Goal: Book appointment/travel/reservation

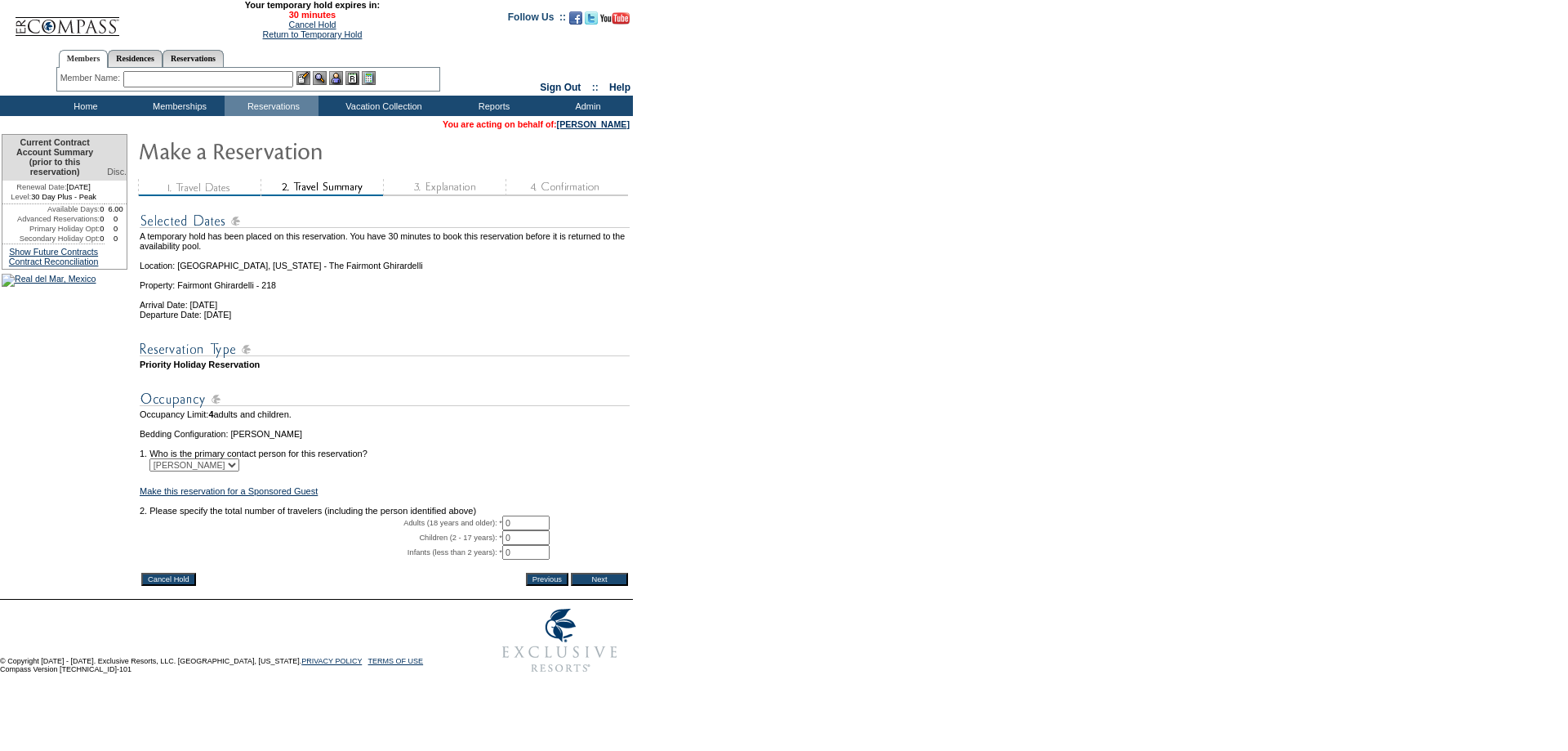
click at [171, 586] on input "Cancel Hold" at bounding box center [168, 578] width 54 height 13
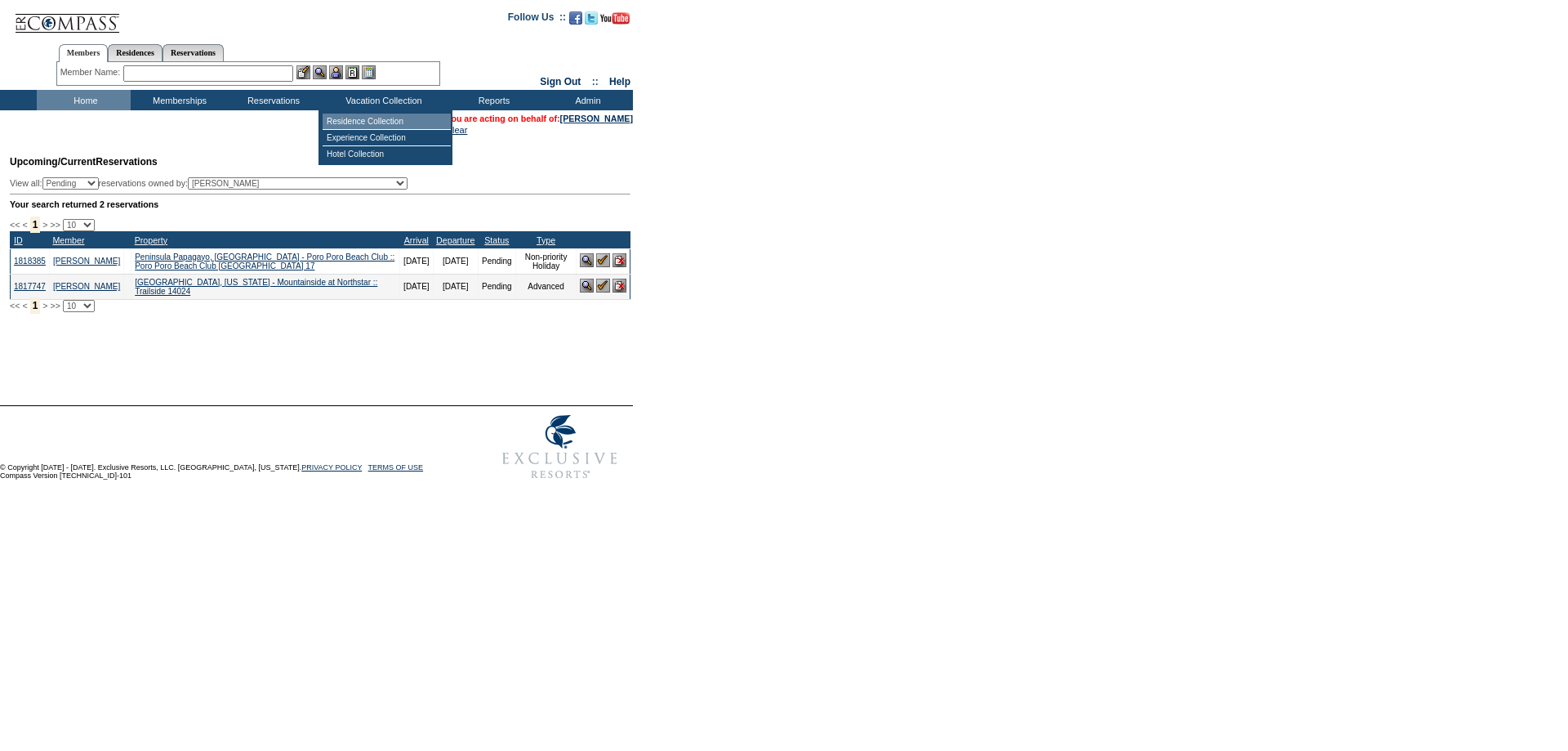
click at [368, 115] on td "Residence Collection" at bounding box center [387, 122] width 129 height 16
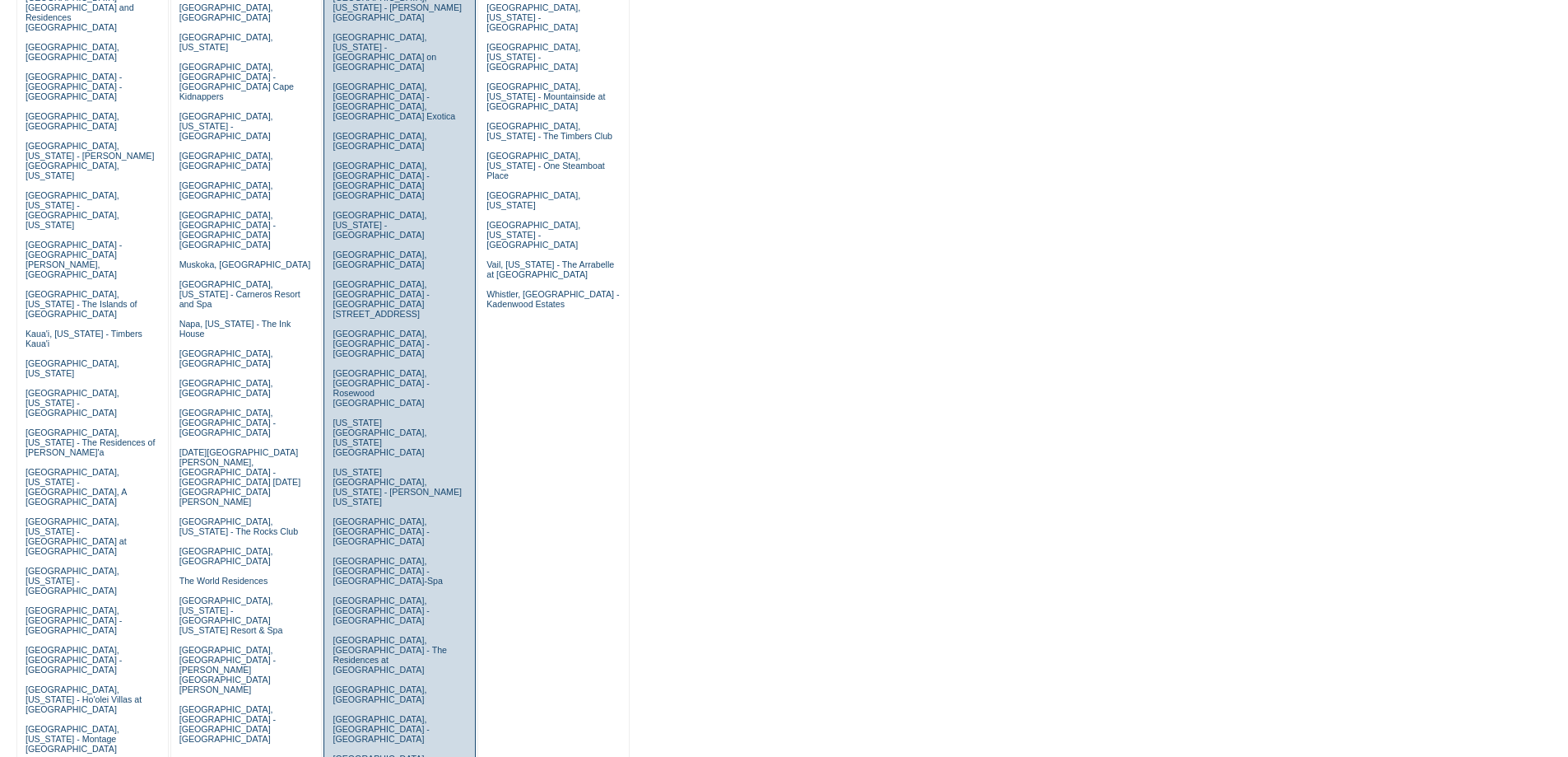
scroll to position [330, 0]
click at [366, 750] on link "San Francisco, California - The Fairmont Ghirardelli" at bounding box center [386, 765] width 109 height 30
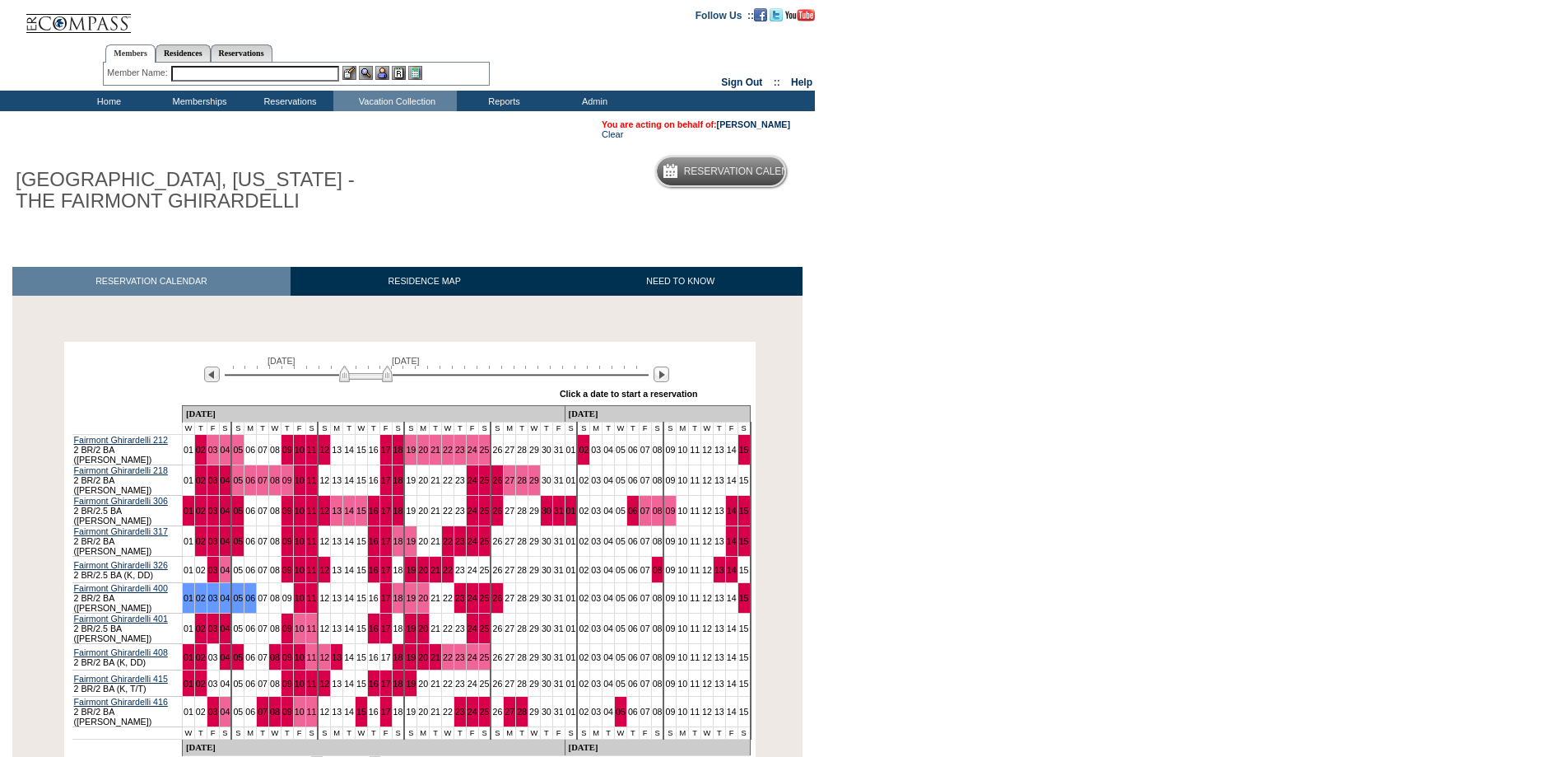
scroll to position [142, 0]
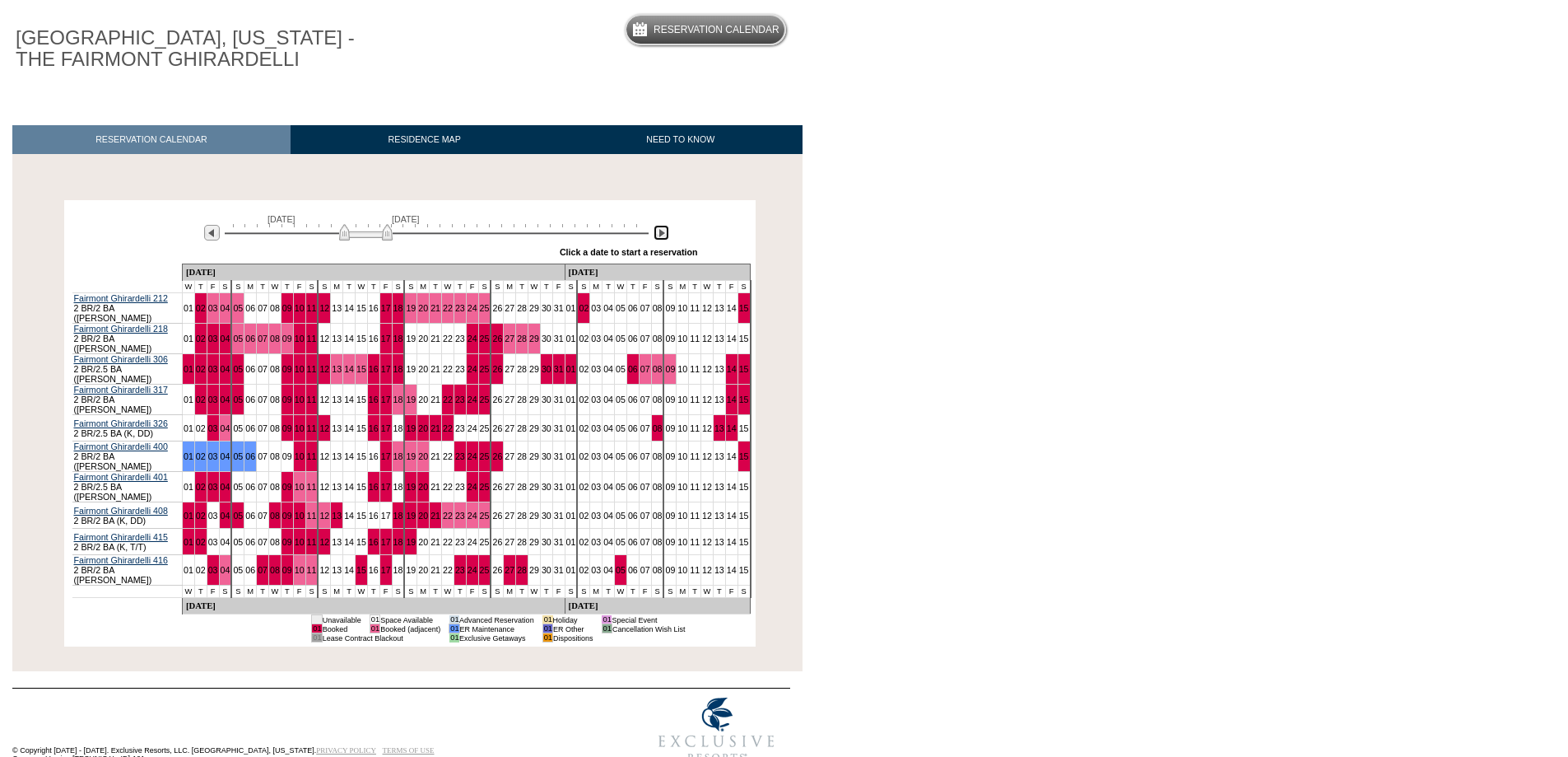
click at [662, 228] on img at bounding box center [661, 232] width 16 height 16
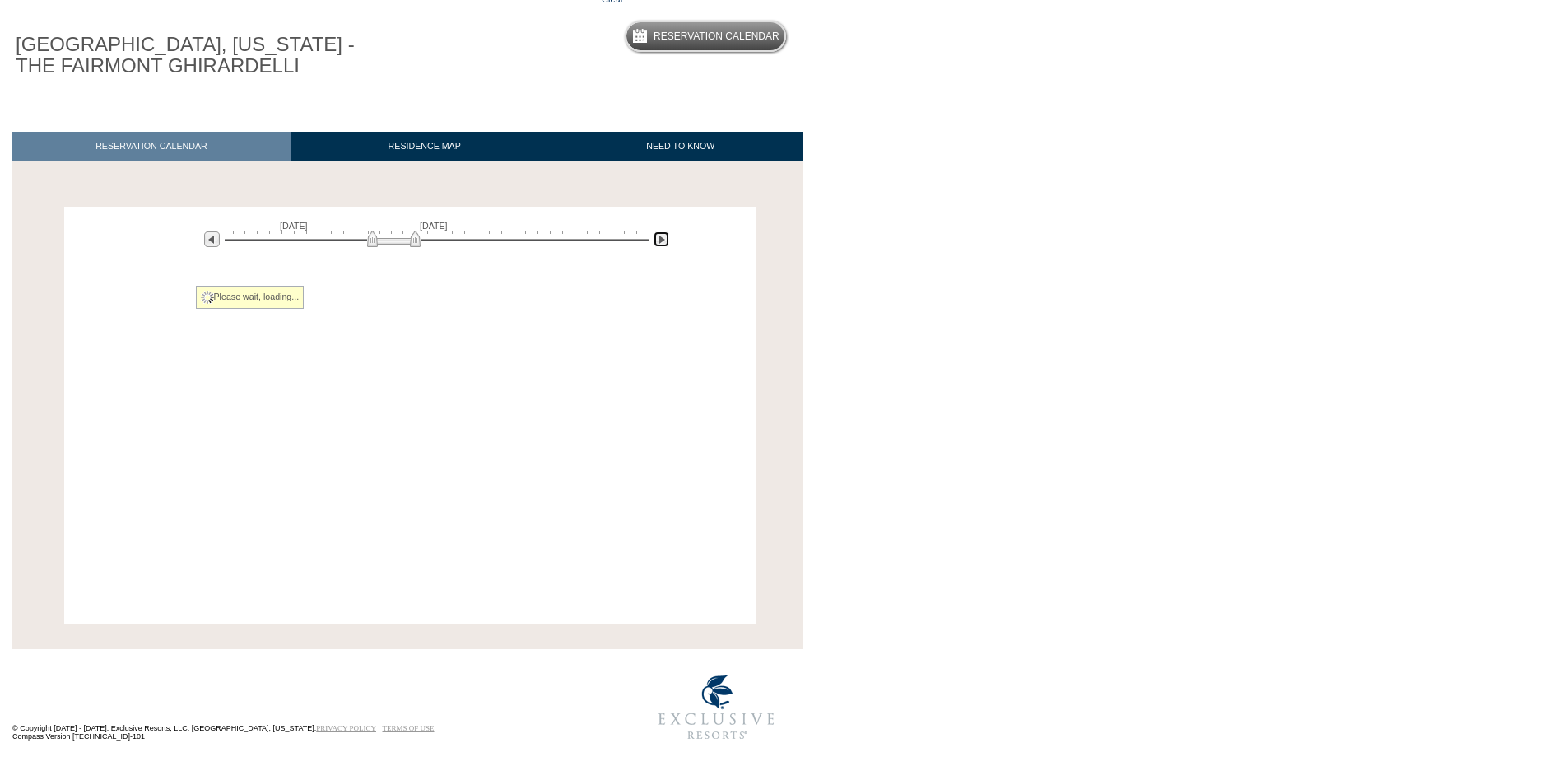
click at [662, 231] on img at bounding box center [661, 239] width 16 height 16
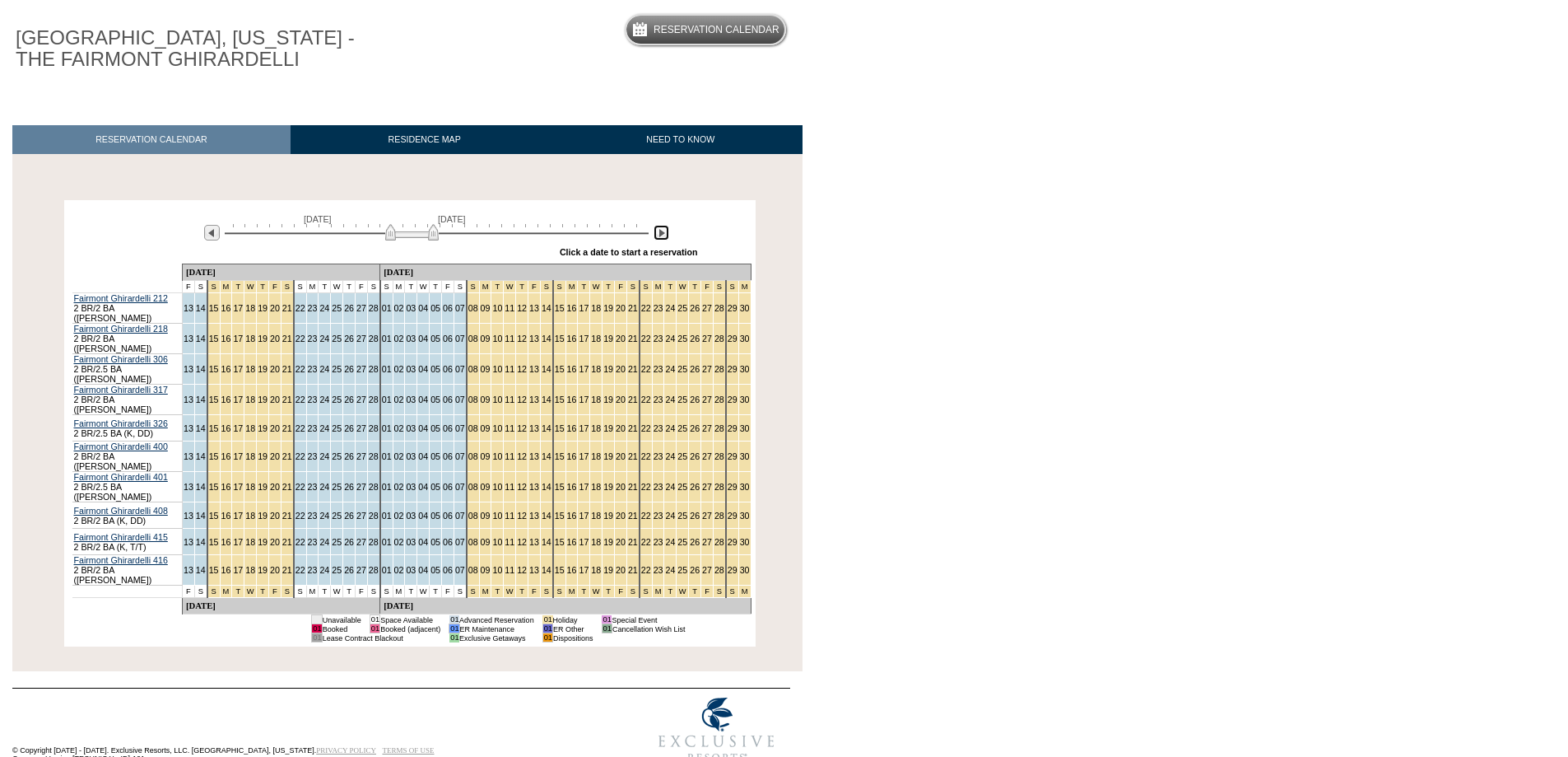
click at [425, 236] on img at bounding box center [412, 231] width 54 height 17
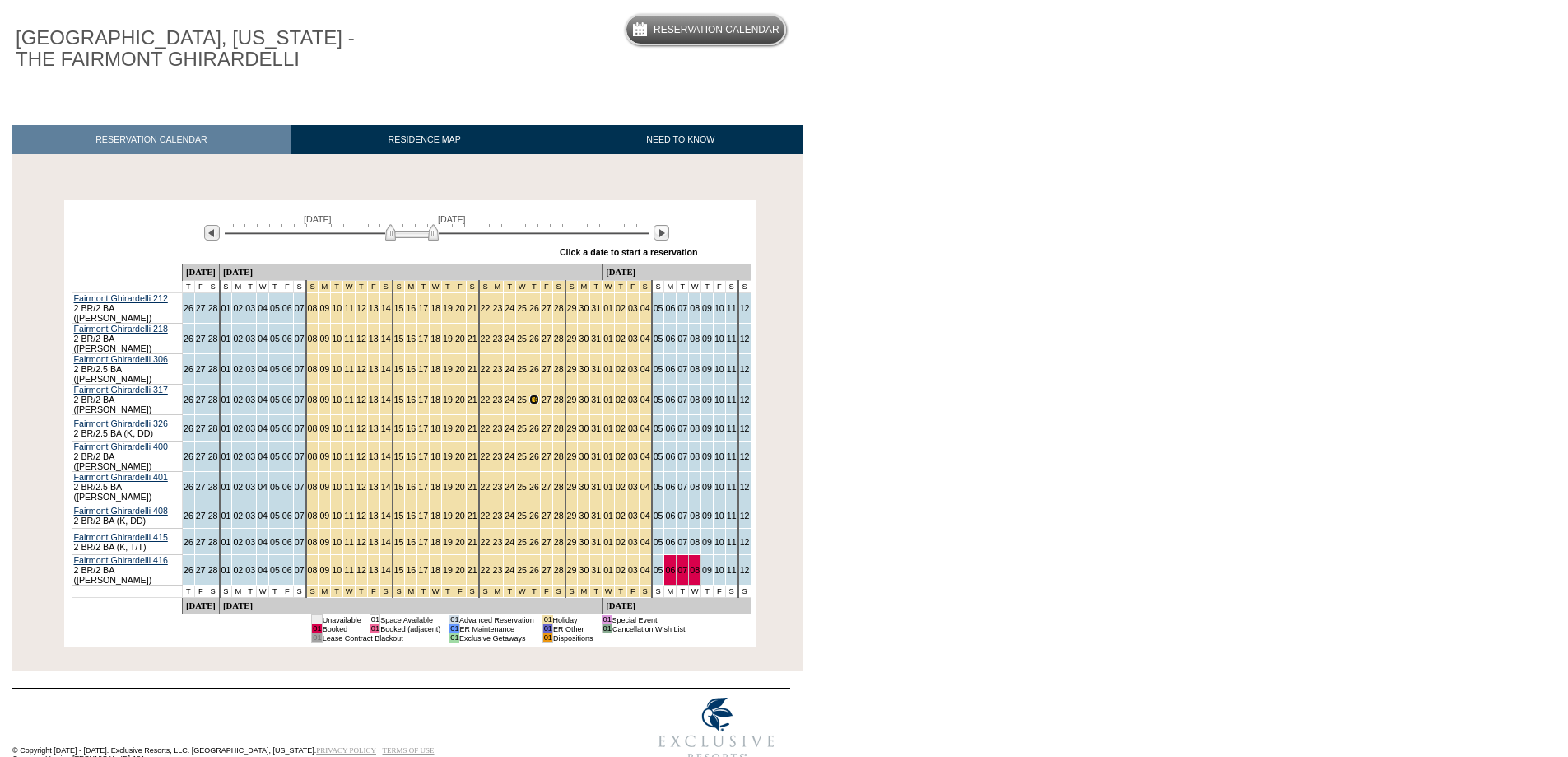
click at [530, 394] on link "26" at bounding box center [534, 399] width 10 height 10
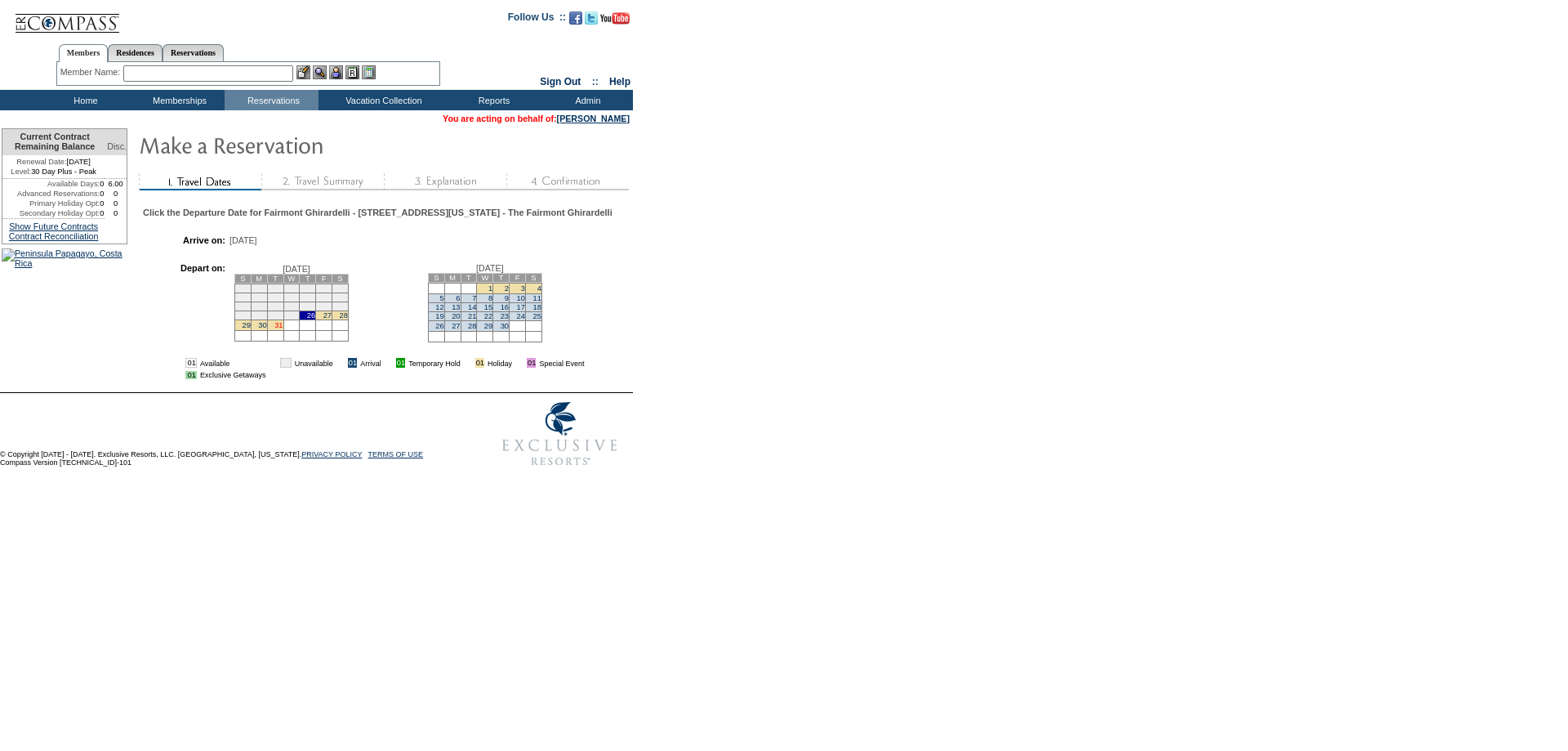
click at [282, 329] on link "31" at bounding box center [278, 325] width 8 height 8
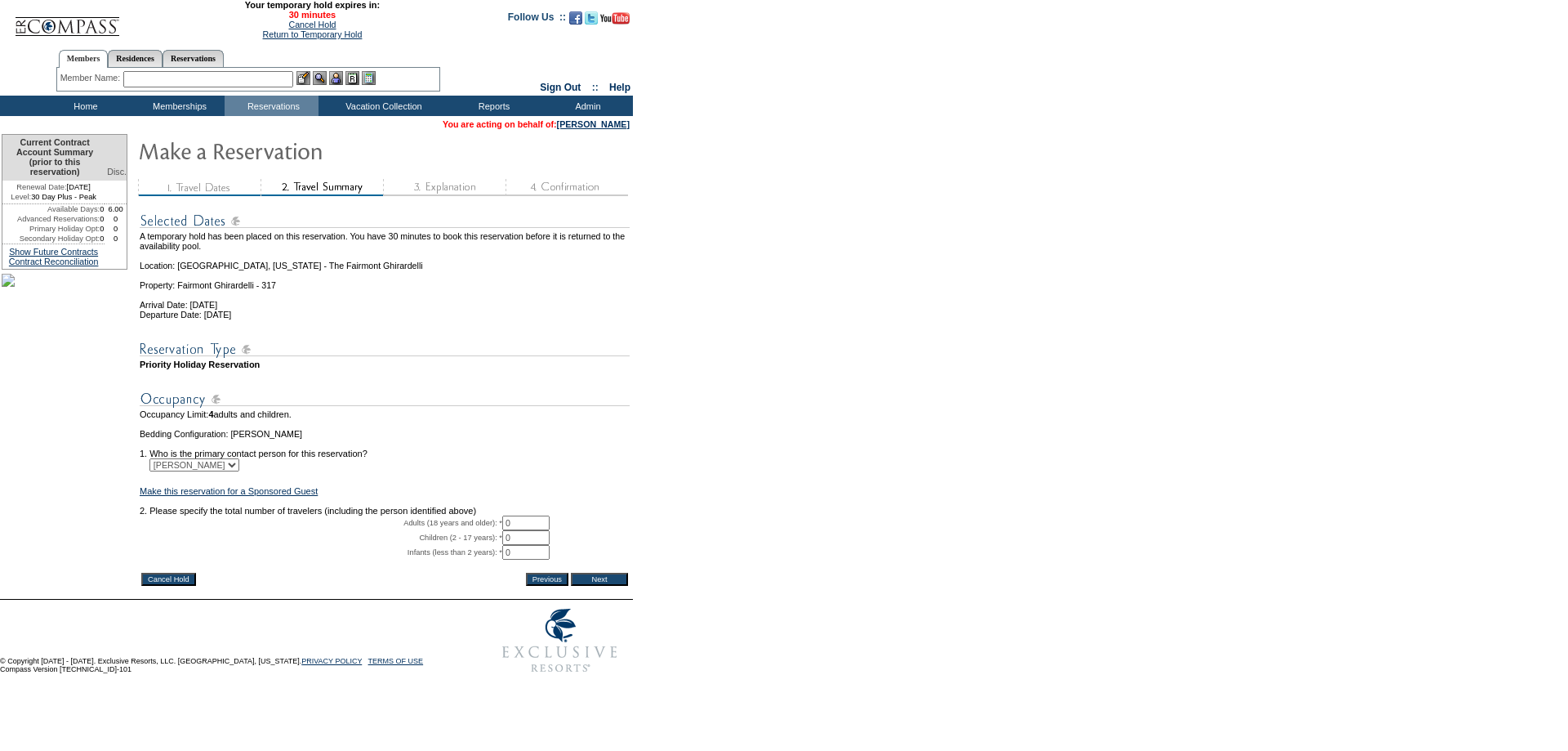
click at [156, 586] on input "Cancel Hold" at bounding box center [168, 578] width 54 height 13
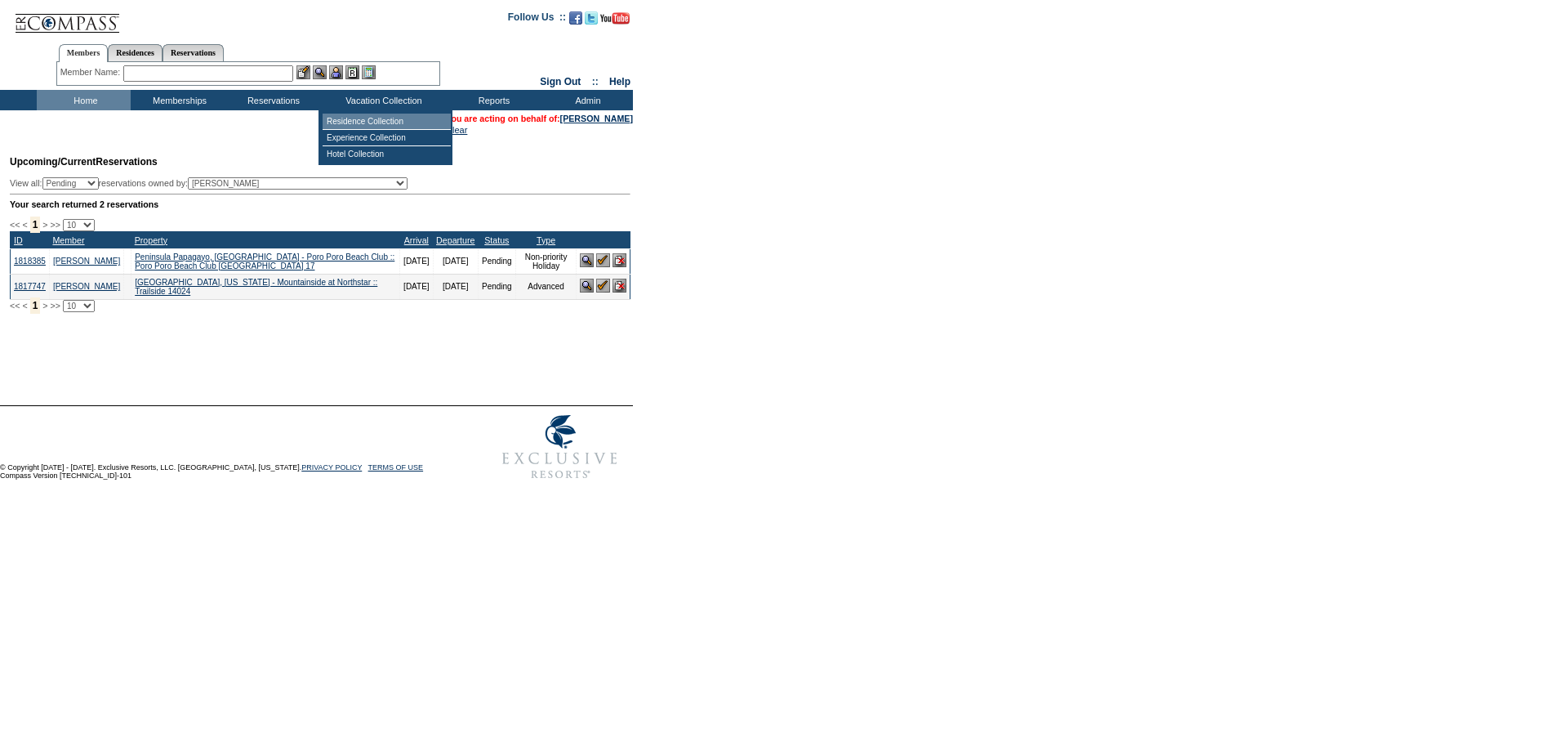
click at [343, 120] on td "Residence Collection" at bounding box center [387, 122] width 129 height 16
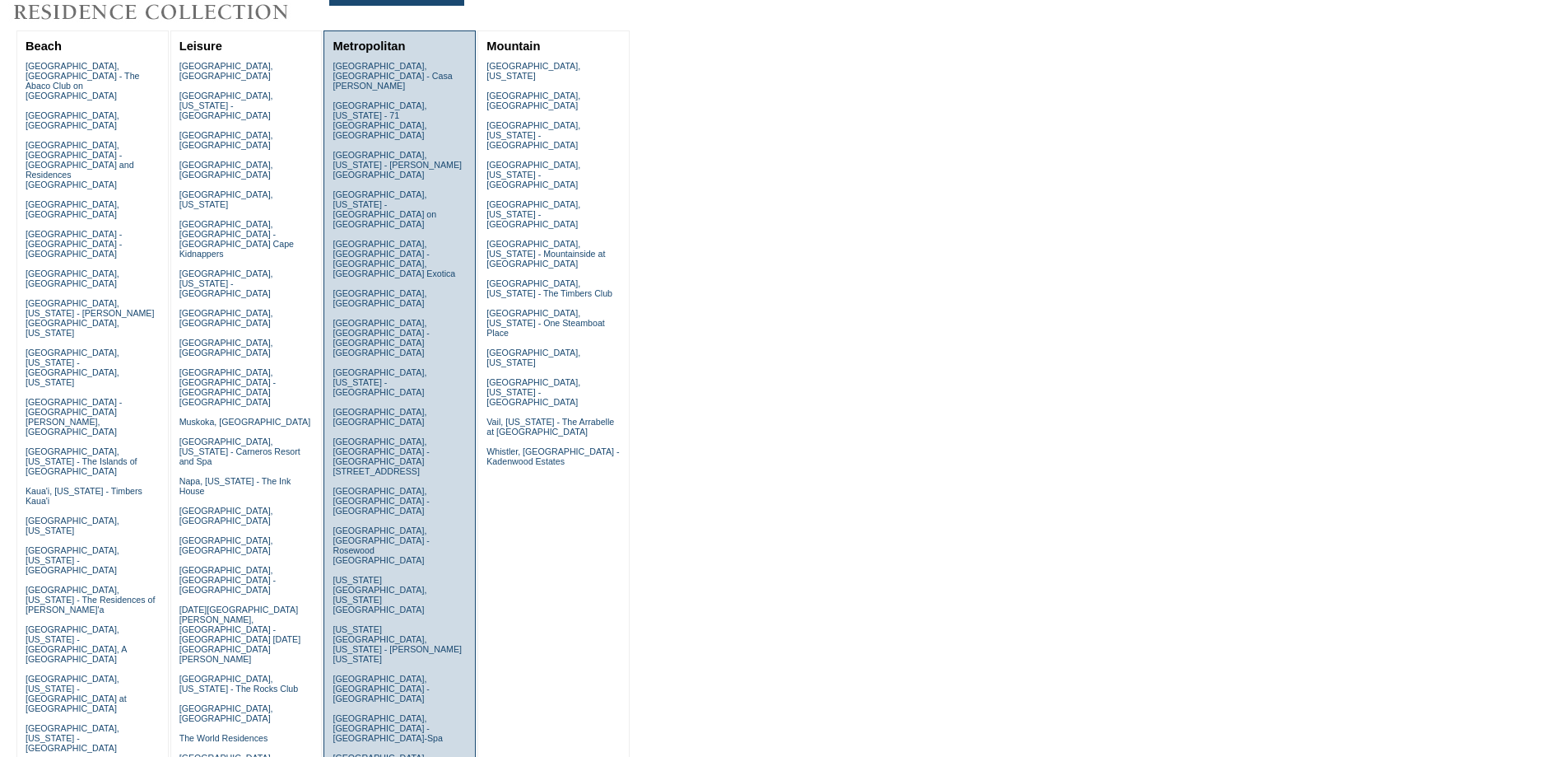
scroll to position [330, 0]
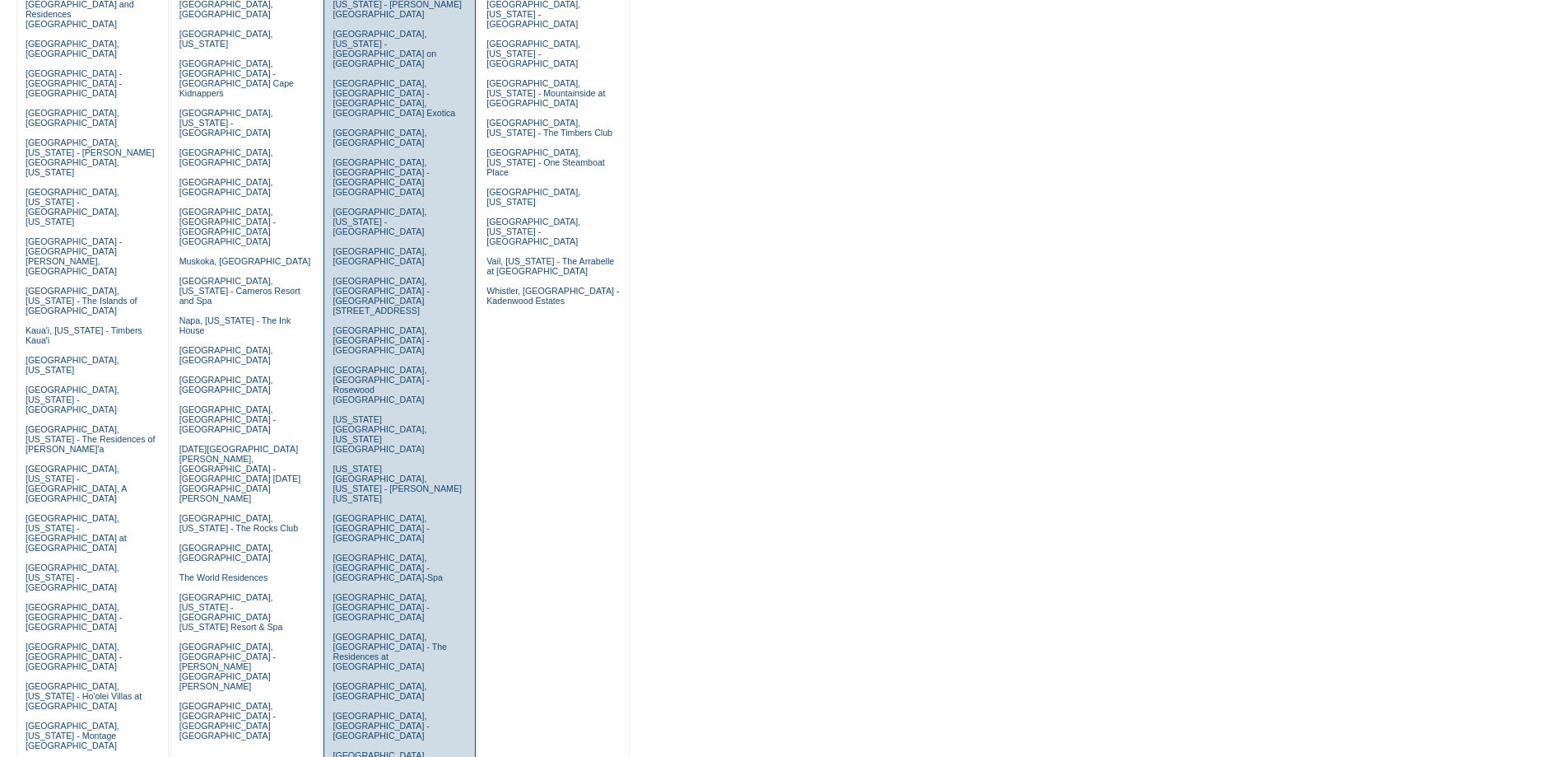
click at [368, 750] on link "[GEOGRAPHIC_DATA], [US_STATE] - The Fairmont Ghirardelli" at bounding box center [386, 765] width 109 height 30
